Goal: Task Accomplishment & Management: Manage account settings

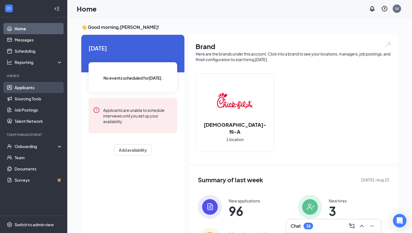
click at [36, 86] on link "Applicants" at bounding box center [39, 87] width 48 height 11
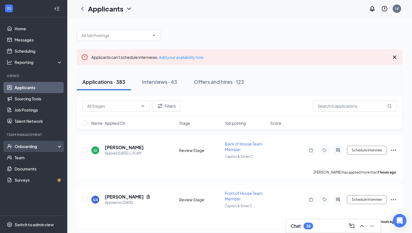
click at [32, 146] on div "Onboarding" at bounding box center [36, 147] width 43 height 6
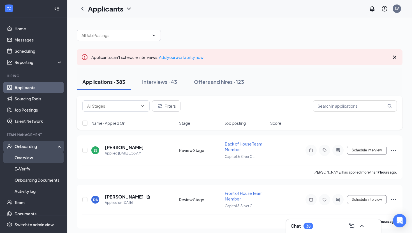
click at [34, 159] on link "Overview" at bounding box center [39, 157] width 48 height 11
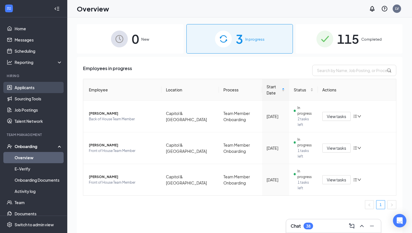
click at [26, 86] on link "Applicants" at bounding box center [39, 87] width 48 height 11
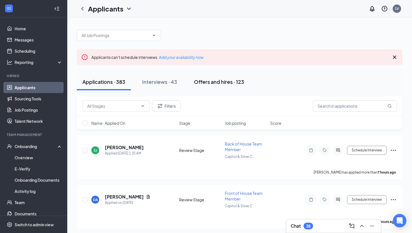
click at [205, 83] on div "Offers and hires · 123" at bounding box center [219, 81] width 50 height 7
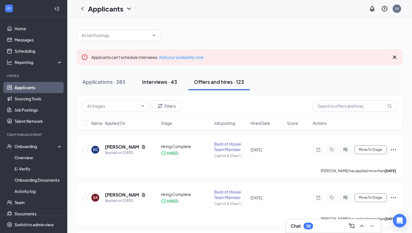
click at [156, 84] on div "Interviews · 43" at bounding box center [159, 81] width 35 height 7
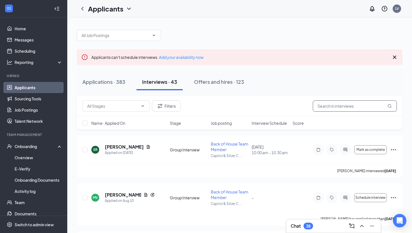
click at [337, 106] on input "text" at bounding box center [355, 105] width 84 height 11
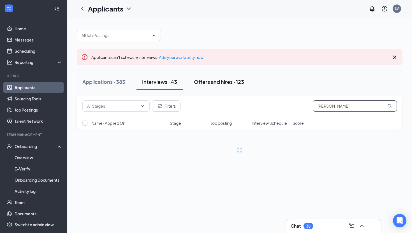
type input "[PERSON_NAME]"
click at [215, 83] on div "Offers and hires · 123" at bounding box center [219, 81] width 50 height 7
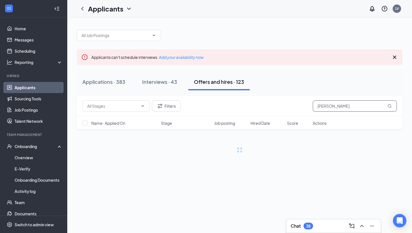
click at [338, 106] on input "[PERSON_NAME]" at bounding box center [355, 105] width 84 height 11
type input "h"
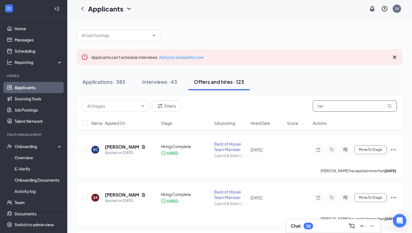
type input "[PERSON_NAME]"
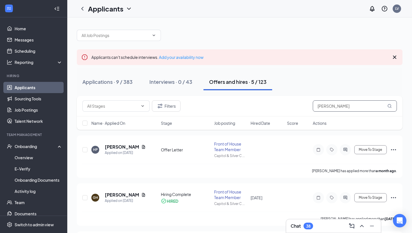
click at [390, 106] on icon "MagnifyingGlass" at bounding box center [390, 106] width 4 height 4
click at [183, 84] on div "Interviews · 0 / 43" at bounding box center [170, 81] width 43 height 7
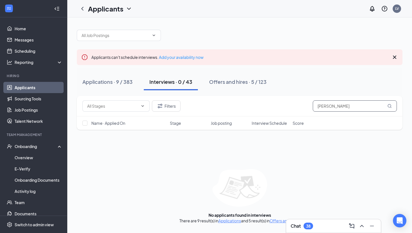
click at [341, 108] on input "[PERSON_NAME]" at bounding box center [355, 105] width 84 height 11
type input "[PERSON_NAME]"
click at [251, 84] on div "Offers and hires · 5 / 123" at bounding box center [237, 81] width 57 height 7
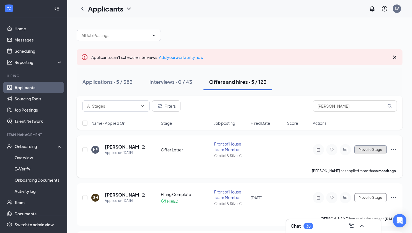
click at [368, 151] on span "Move To Stage" at bounding box center [370, 150] width 23 height 4
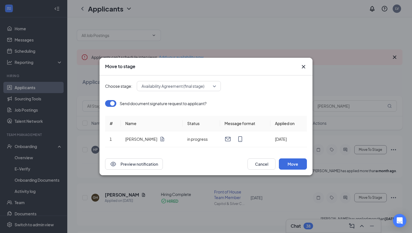
click at [196, 85] on span "Availability Agreement (final stage)" at bounding box center [173, 86] width 63 height 8
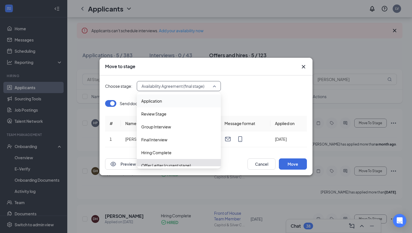
click at [256, 87] on div "Choose stage: Availability Agreement (final stage) 3997471 3997473 Application …" at bounding box center [206, 86] width 202 height 10
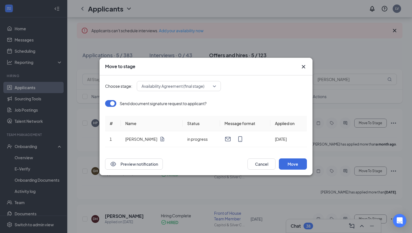
click at [302, 66] on icon "Cross" at bounding box center [303, 66] width 7 height 7
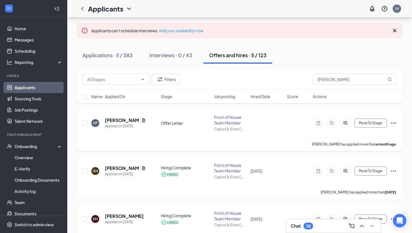
click at [393, 123] on icon "Ellipses" at bounding box center [393, 123] width 5 height 1
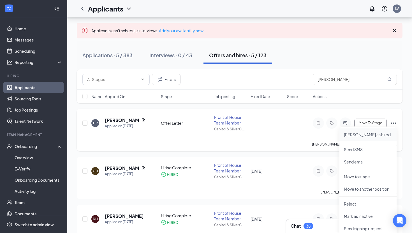
click at [375, 134] on p "[PERSON_NAME] as hired" at bounding box center [368, 135] width 48 height 6
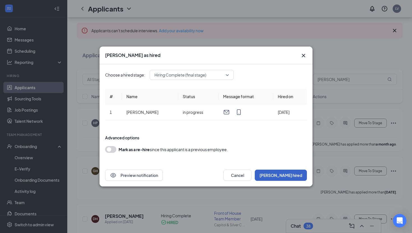
click at [290, 176] on button "[PERSON_NAME] hired" at bounding box center [281, 175] width 52 height 11
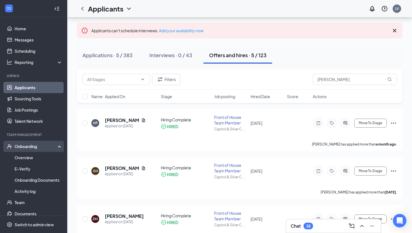
click at [40, 146] on div "Onboarding" at bounding box center [36, 147] width 43 height 6
click at [40, 150] on div "Onboarding" at bounding box center [33, 146] width 67 height 11
click at [39, 157] on link "Overview" at bounding box center [39, 157] width 48 height 11
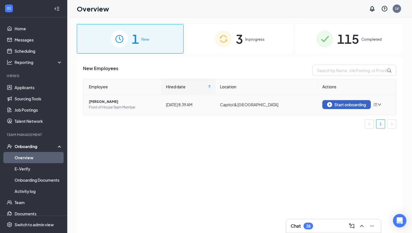
click at [343, 108] on button "Start onboarding" at bounding box center [347, 104] width 49 height 9
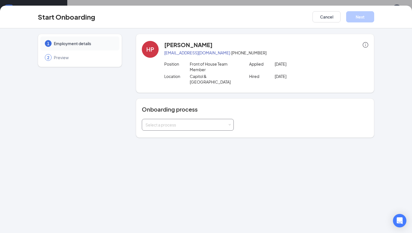
click at [160, 122] on div "Select a process" at bounding box center [187, 125] width 82 height 6
click at [172, 139] on span "Team Member Onboarding" at bounding box center [169, 141] width 50 height 5
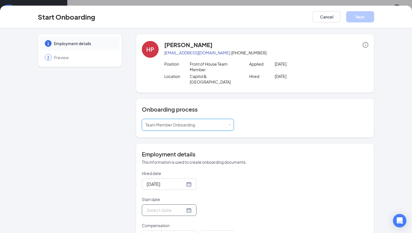
click at [181, 207] on div at bounding box center [169, 210] width 45 height 7
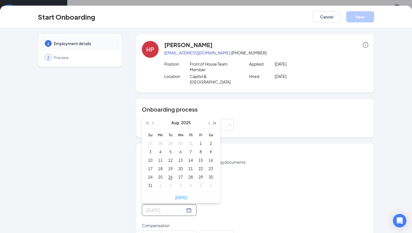
type input "[DATE]"
click at [211, 117] on button "button" at bounding box center [209, 122] width 6 height 11
type input "[DATE]"
click at [161, 149] on div "8" at bounding box center [160, 151] width 7 height 7
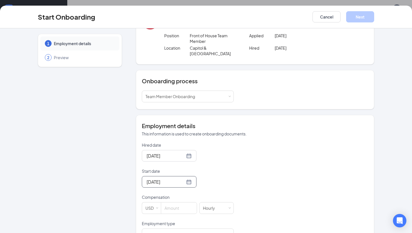
scroll to position [40, 0]
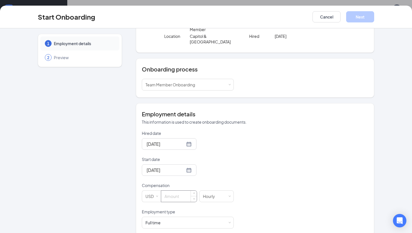
click at [172, 191] on input at bounding box center [179, 196] width 36 height 11
type input "20"
click at [179, 217] on div "Full time Works 30+ hours per week and is reasonably expected to work" at bounding box center [188, 222] width 85 height 11
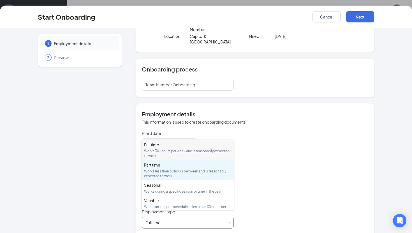
click at [171, 169] on div "Works less than 30 hours per week and is reasonably expected to work" at bounding box center [187, 174] width 87 height 10
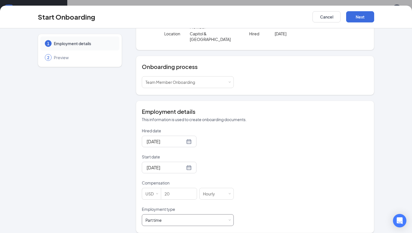
scroll to position [0, 0]
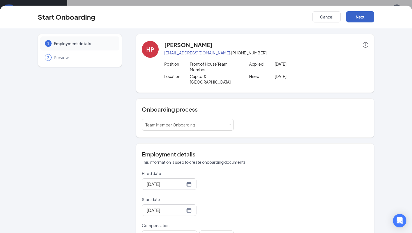
click at [361, 16] on button "Next" at bounding box center [360, 16] width 28 height 11
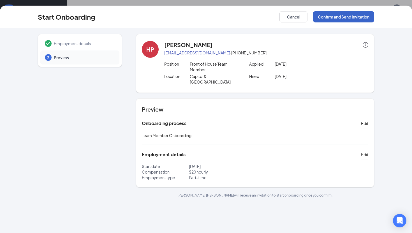
click at [361, 18] on button "Confirm and Send Invitation" at bounding box center [343, 16] width 61 height 11
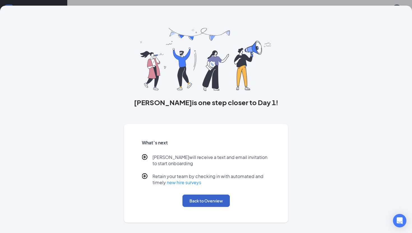
click at [222, 199] on button "Back to Overview" at bounding box center [206, 201] width 47 height 12
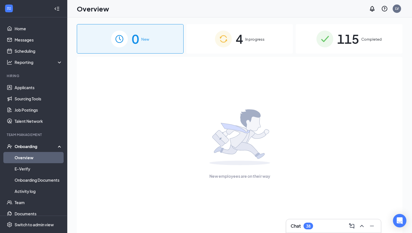
click at [233, 33] on div "4 In progress" at bounding box center [239, 38] width 107 height 29
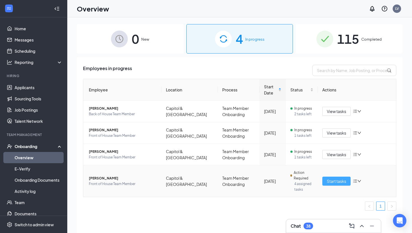
click at [333, 180] on span "Start tasks" at bounding box center [336, 181] width 19 height 6
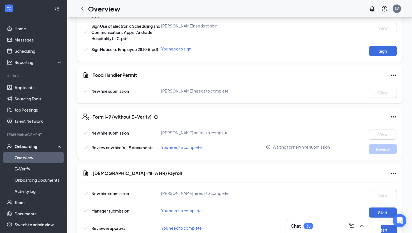
scroll to position [572, 0]
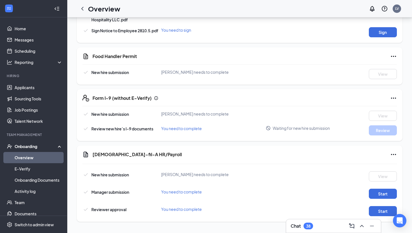
click at [379, 34] on button "Sign" at bounding box center [383, 32] width 28 height 10
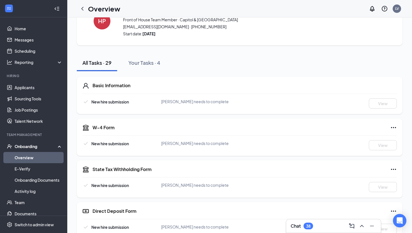
scroll to position [0, 0]
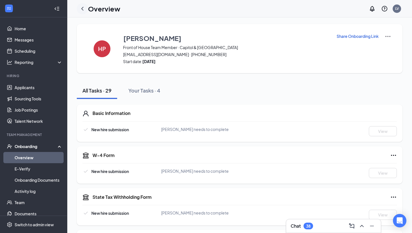
click at [86, 9] on div at bounding box center [82, 8] width 11 height 11
click at [85, 8] on icon "ChevronLeft" at bounding box center [82, 8] width 7 height 7
